Goal: Find specific page/section: Find specific page/section

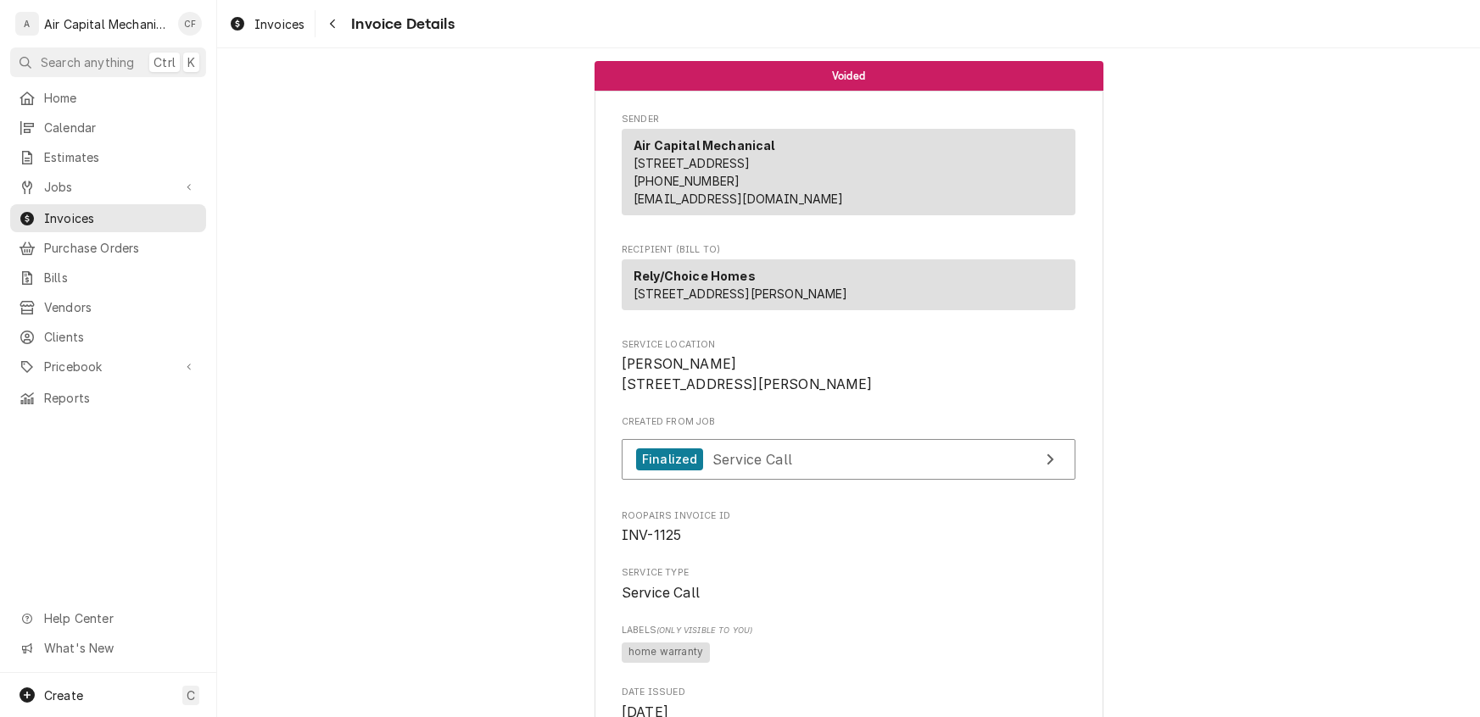
scroll to position [551, 0]
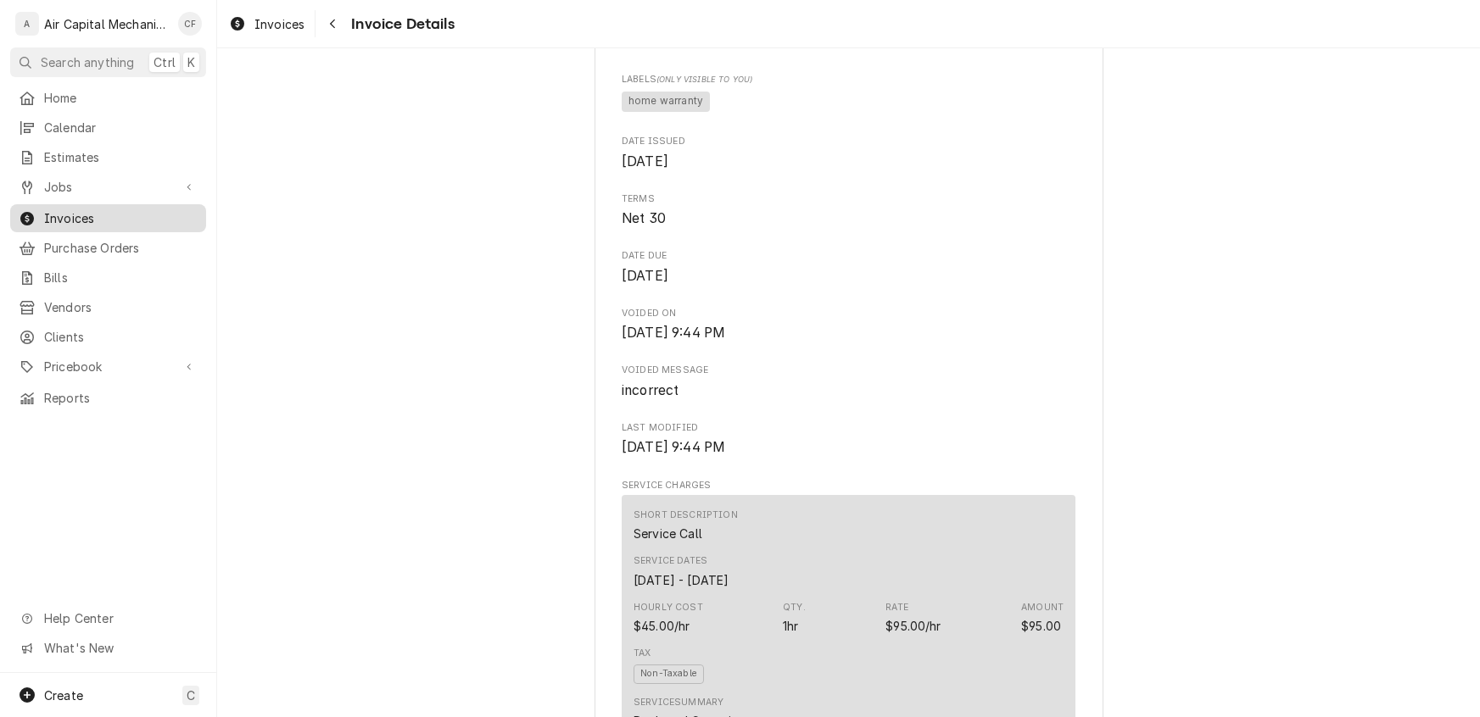
click at [93, 223] on link "Invoices" at bounding box center [108, 218] width 196 height 28
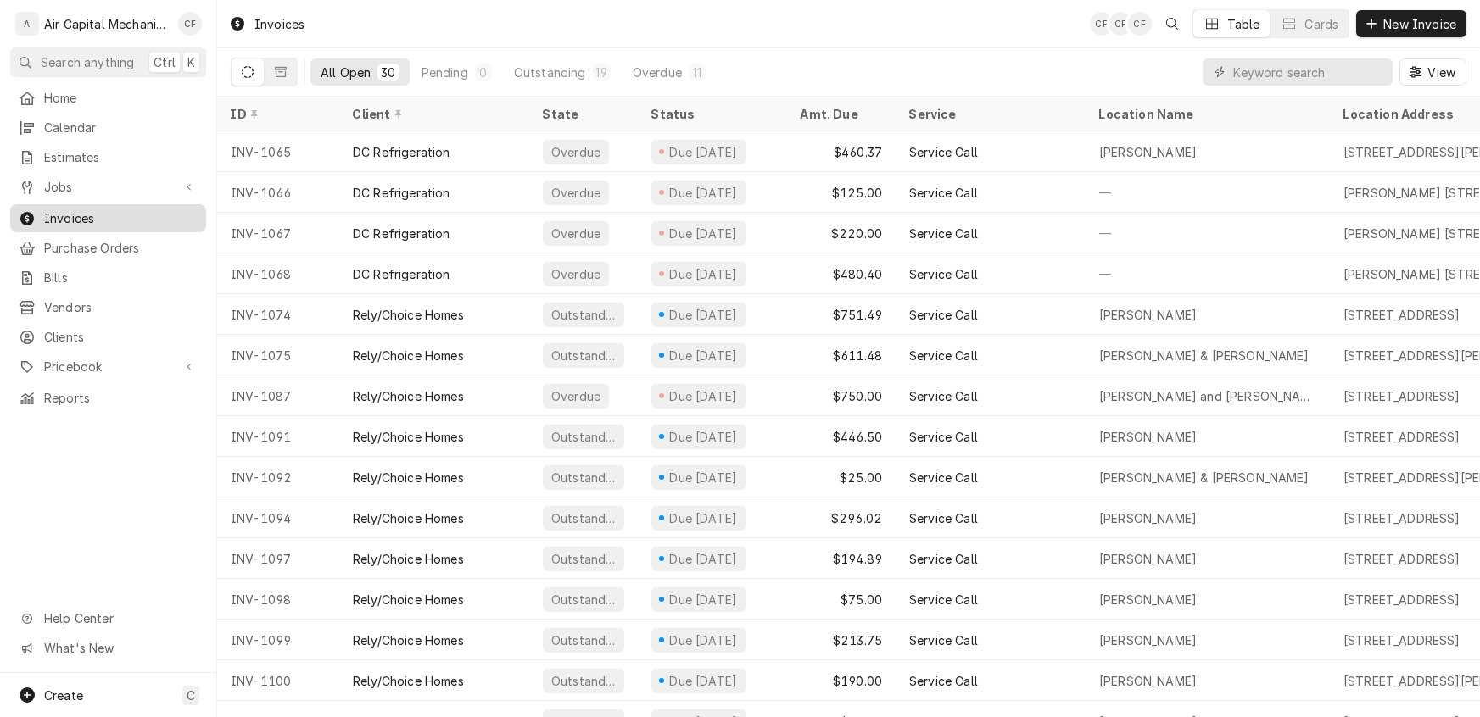
click at [134, 209] on span "Invoices" at bounding box center [120, 218] width 153 height 18
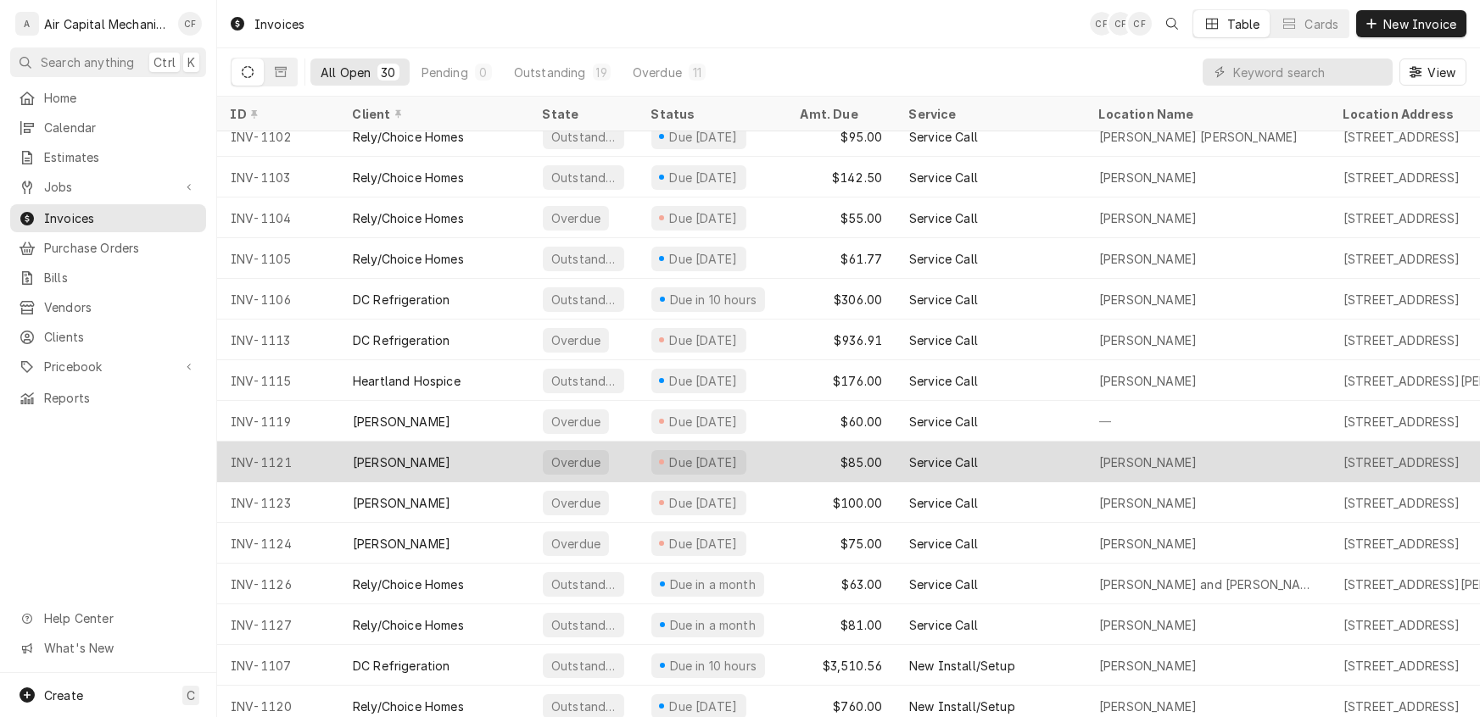
scroll to position [632, 0]
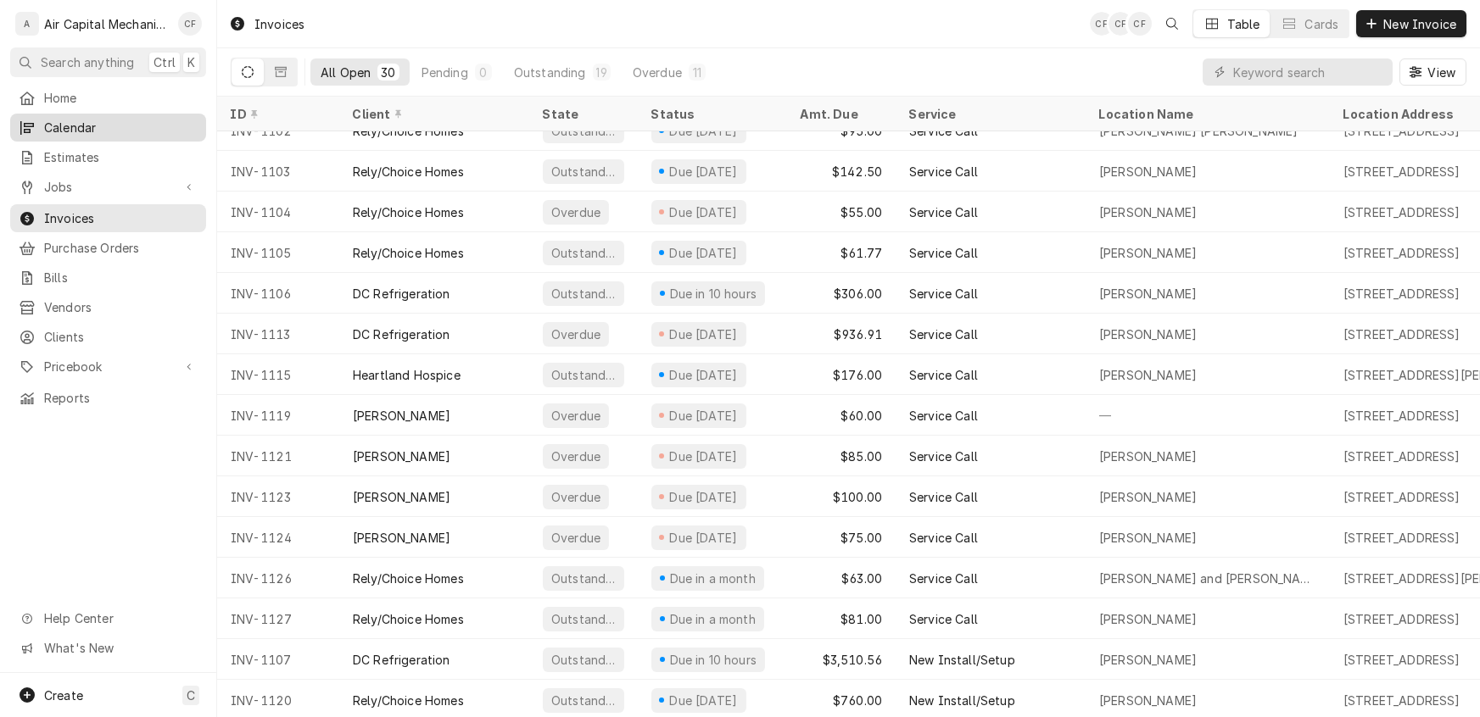
click at [75, 134] on link "Calendar" at bounding box center [108, 128] width 196 height 28
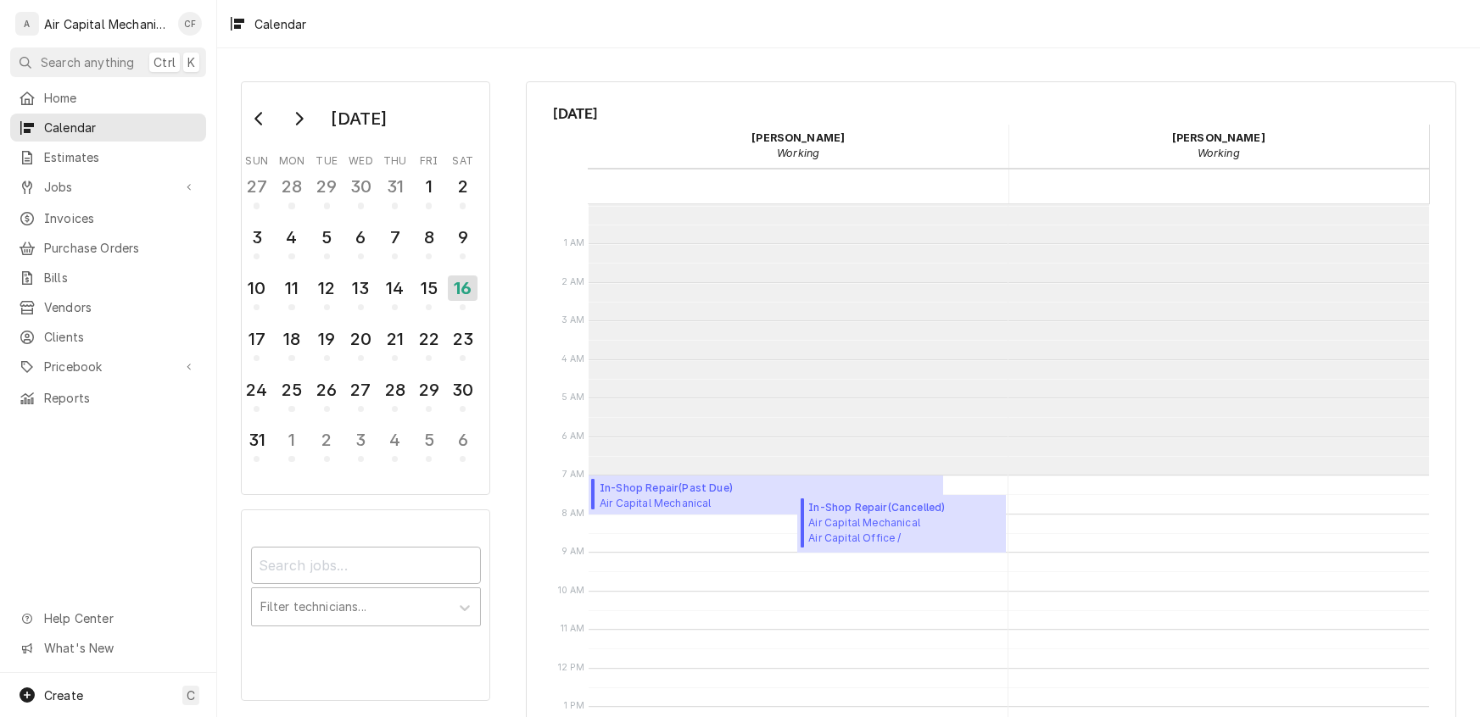
scroll to position [270, 0]
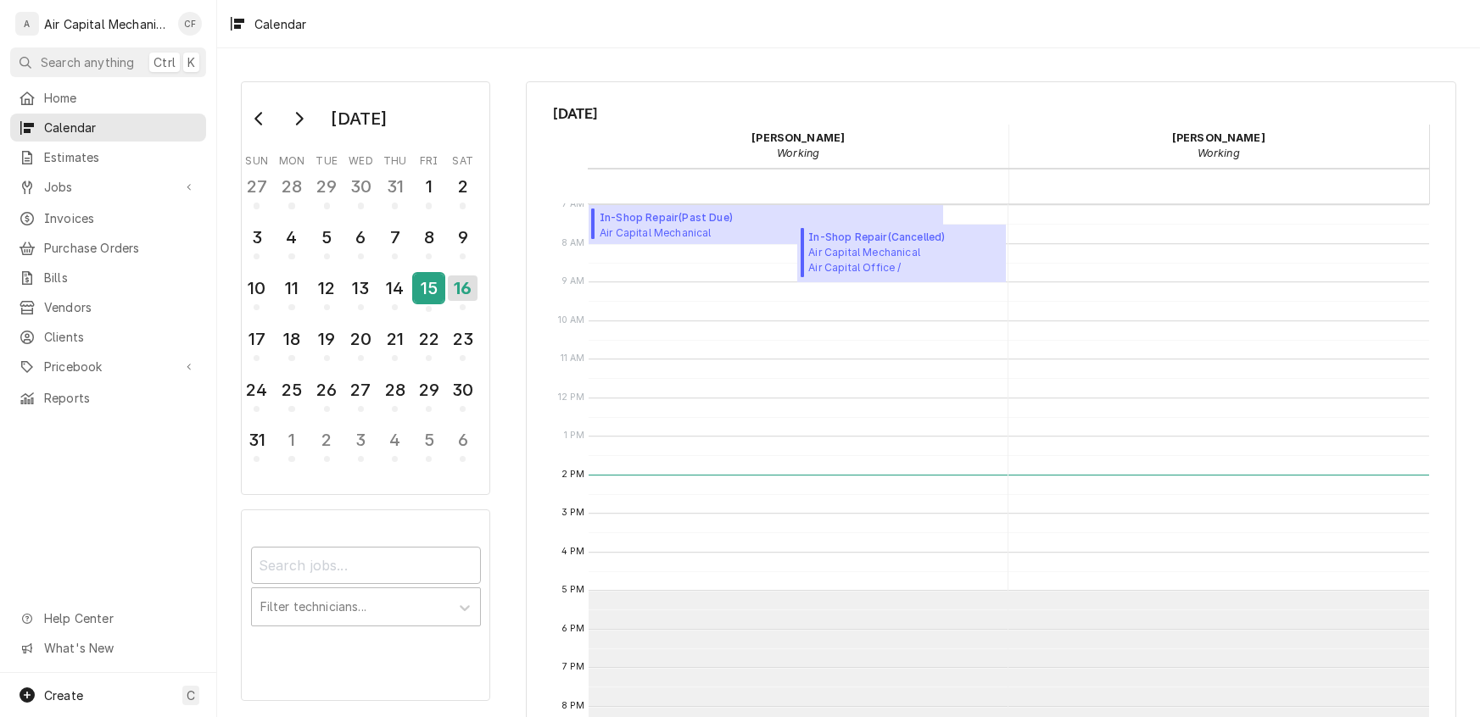
click at [433, 290] on div "15" at bounding box center [429, 288] width 30 height 29
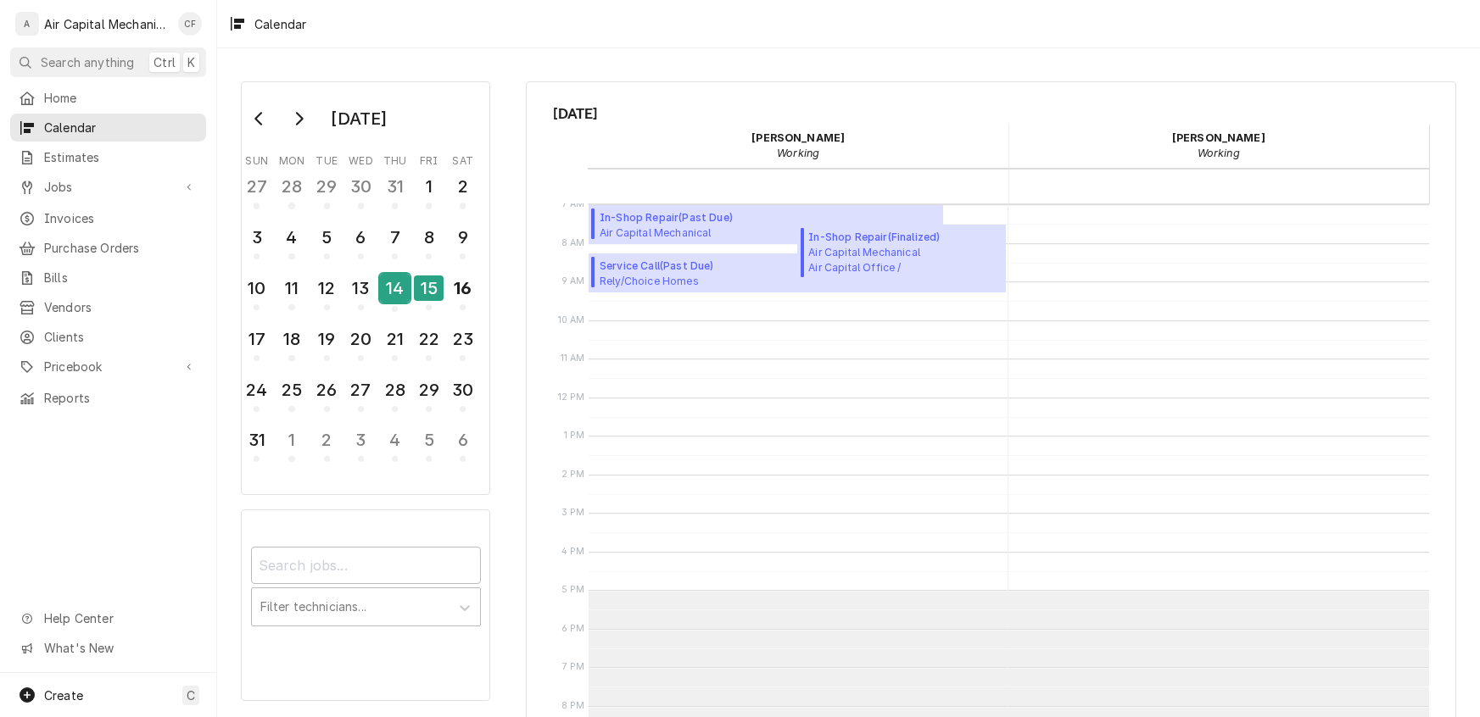
click at [399, 287] on div "14" at bounding box center [395, 288] width 30 height 29
